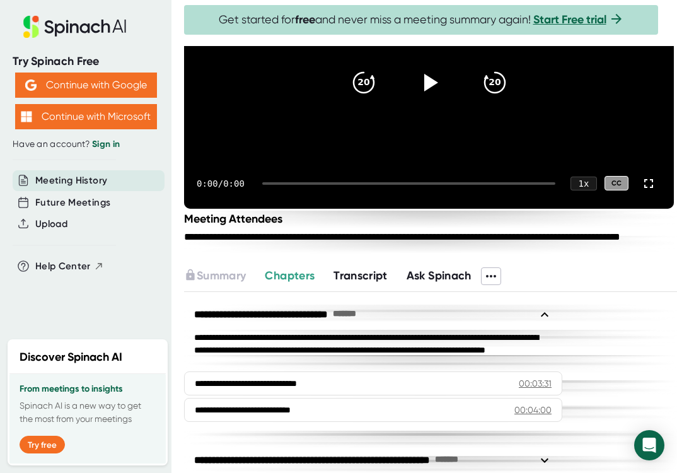
scroll to position [159, 0]
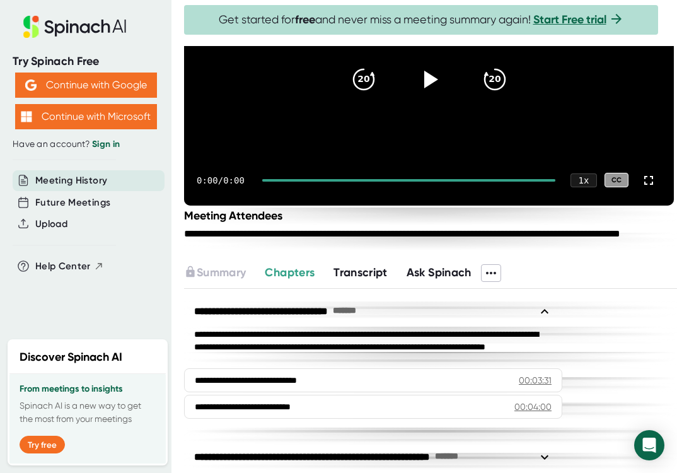
click at [364, 279] on span "Transcript" at bounding box center [360, 272] width 54 height 14
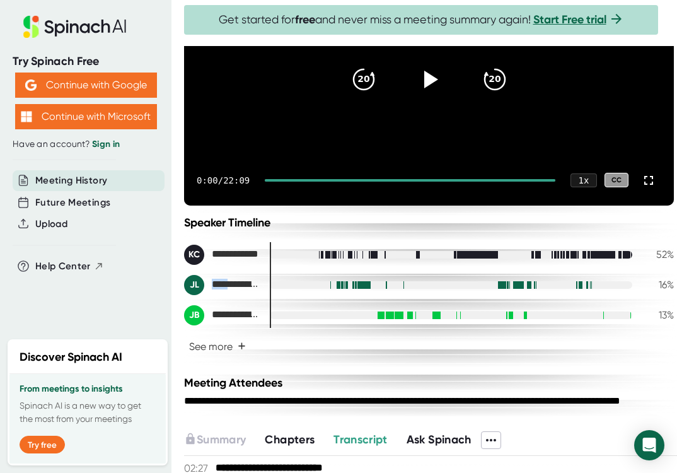
click at [216, 287] on div "**********" at bounding box center [429, 285] width 490 height 81
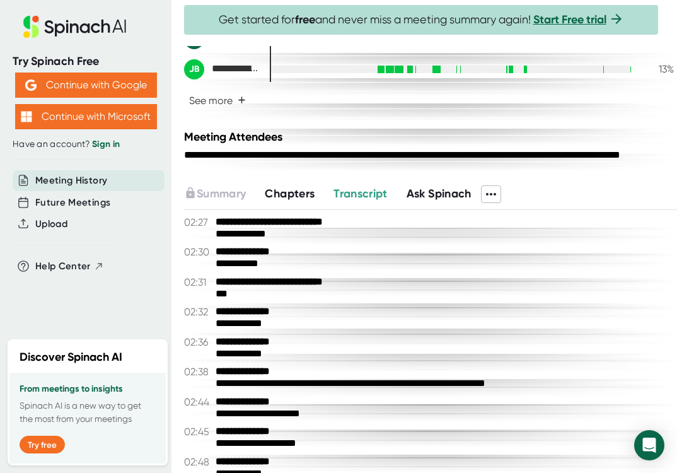
scroll to position [419, 0]
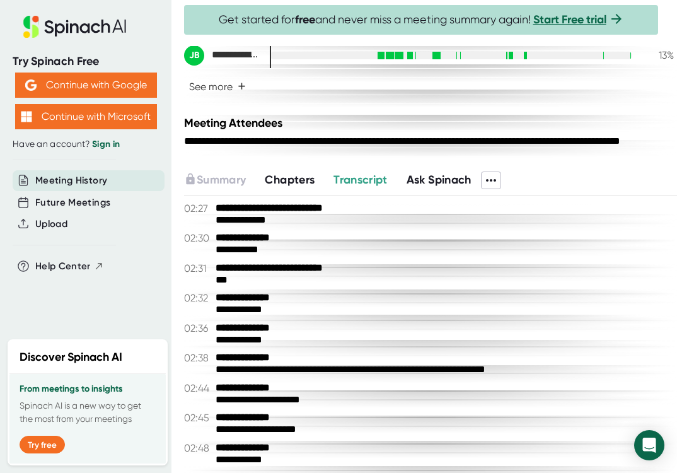
click at [298, 188] on button "Chapters" at bounding box center [290, 179] width 50 height 17
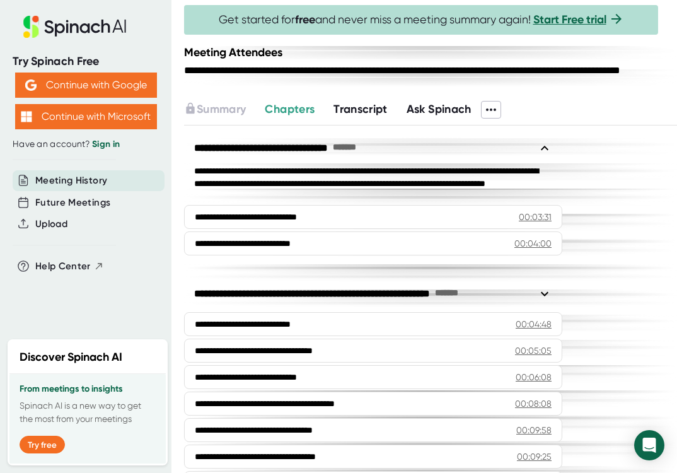
scroll to position [487, 0]
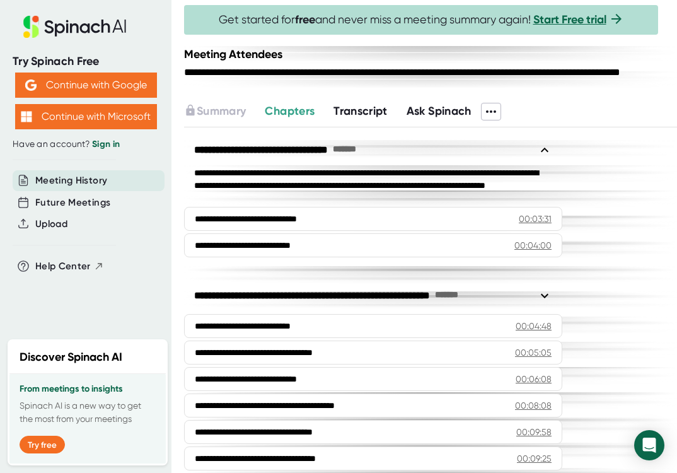
click at [492, 119] on icon at bounding box center [491, 111] width 15 height 15
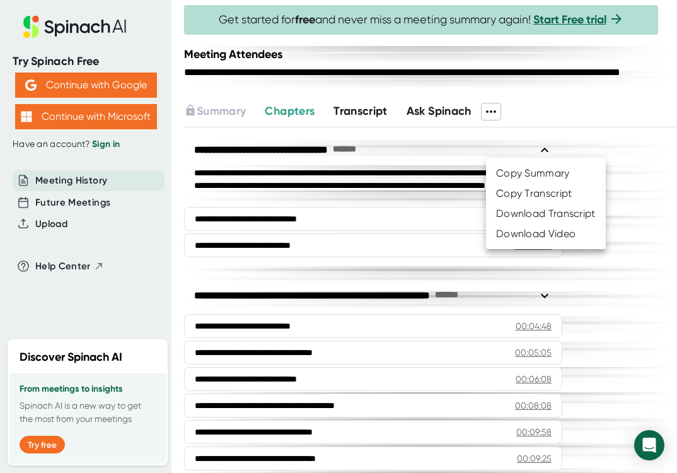
click at [505, 180] on li "Copy Summary" at bounding box center [546, 173] width 120 height 20
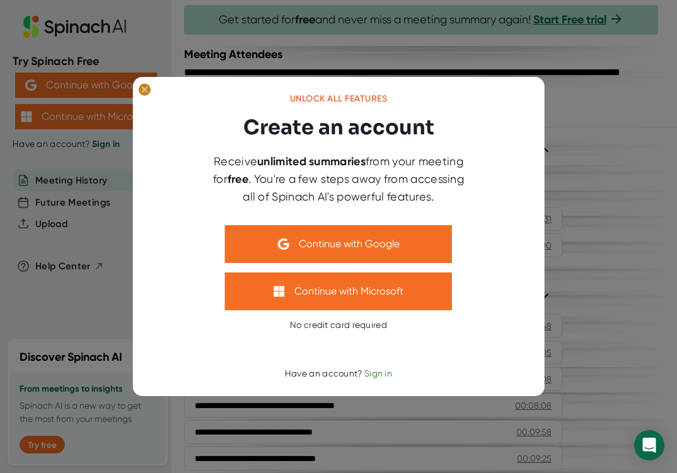
click at [144, 91] on icon at bounding box center [145, 90] width 6 height 6
